Goal: Find specific page/section: Find specific page/section

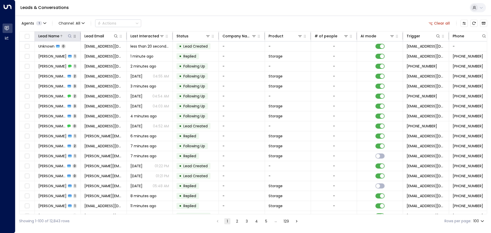
click at [70, 35] on icon at bounding box center [70, 36] width 4 height 4
click at [50, 53] on input "text" at bounding box center [70, 54] width 71 height 9
type input "******"
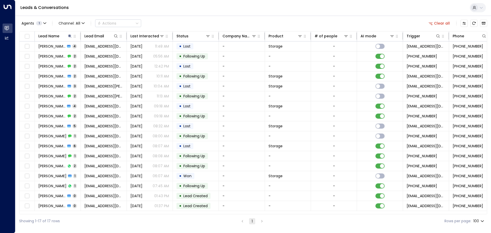
click at [129, 1] on div "Leads & Conversations" at bounding box center [253, 8] width 476 height 16
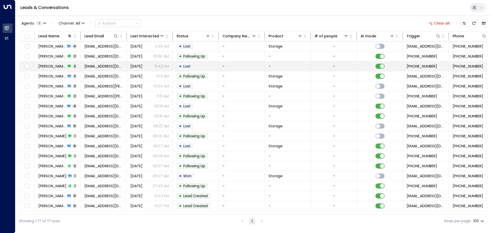
click at [69, 67] on icon at bounding box center [69, 66] width 4 height 4
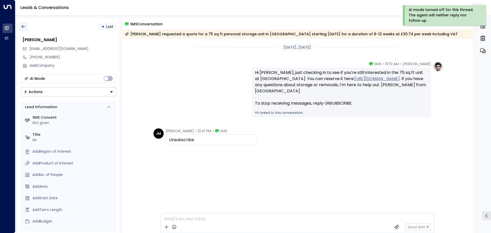
click at [20, 25] on button "button" at bounding box center [23, 26] width 9 height 9
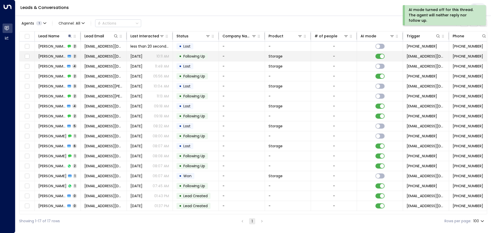
click at [58, 54] on span "[PERSON_NAME]" at bounding box center [52, 56] width 28 height 5
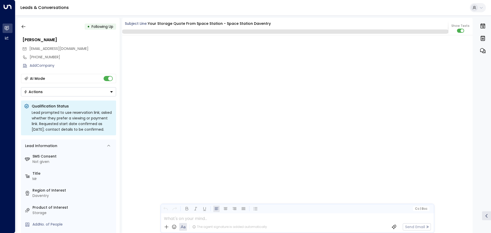
scroll to position [519, 0]
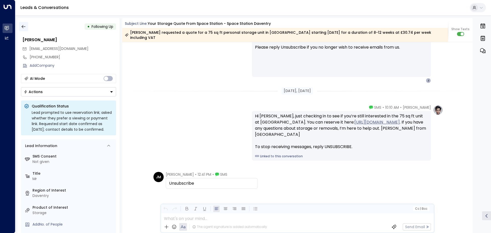
click at [21, 26] on icon "button" at bounding box center [23, 26] width 5 height 5
